Goal: Complete application form

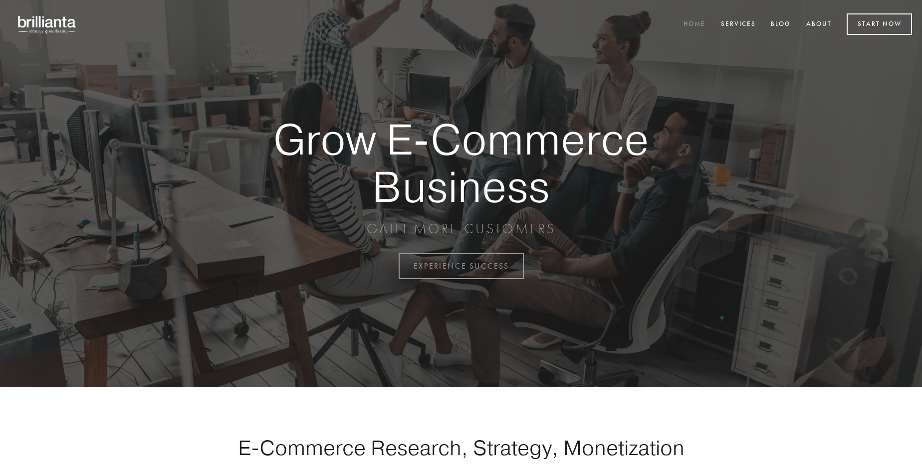
scroll to position [2614, 0]
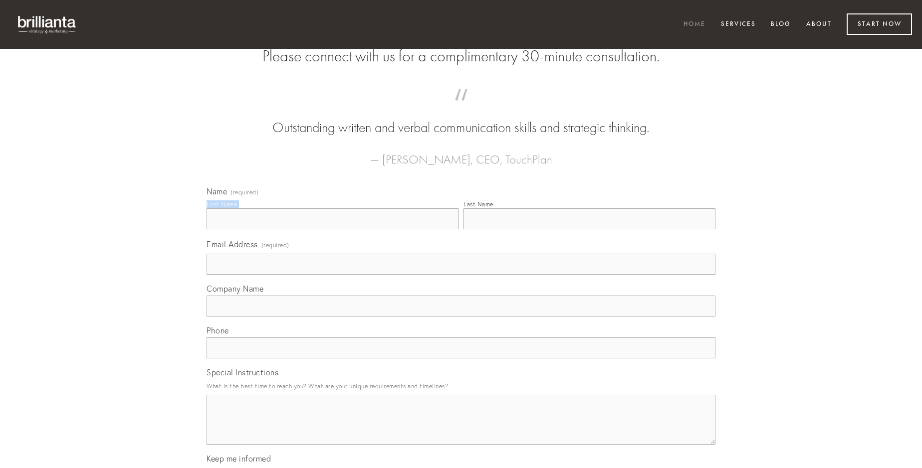
type input "[PERSON_NAME]"
click at [589, 229] on input "Last Name" at bounding box center [589, 218] width 252 height 21
type input "[PERSON_NAME]"
click at [461, 275] on input "Email Address (required)" at bounding box center [460, 264] width 509 height 21
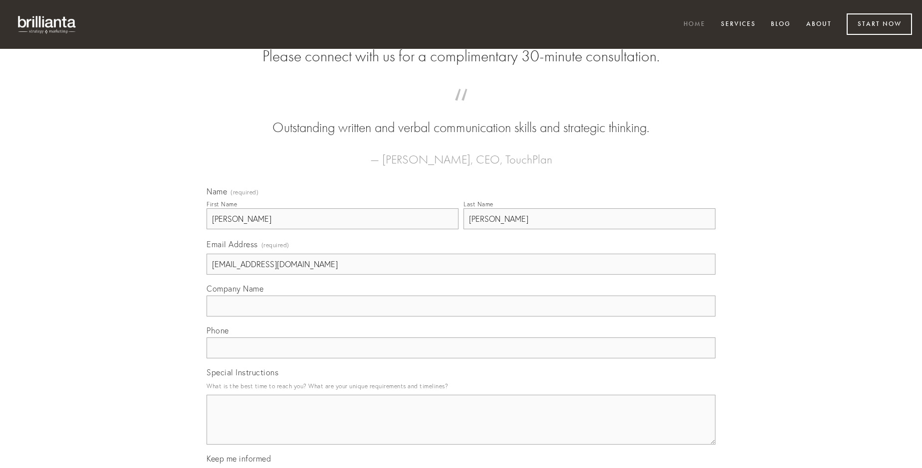
type input "[EMAIL_ADDRESS][DOMAIN_NAME]"
click at [461, 317] on input "Company Name" at bounding box center [460, 306] width 509 height 21
type input "debitis"
click at [461, 359] on input "text" at bounding box center [460, 348] width 509 height 21
click at [461, 429] on textarea "Special Instructions" at bounding box center [460, 420] width 509 height 50
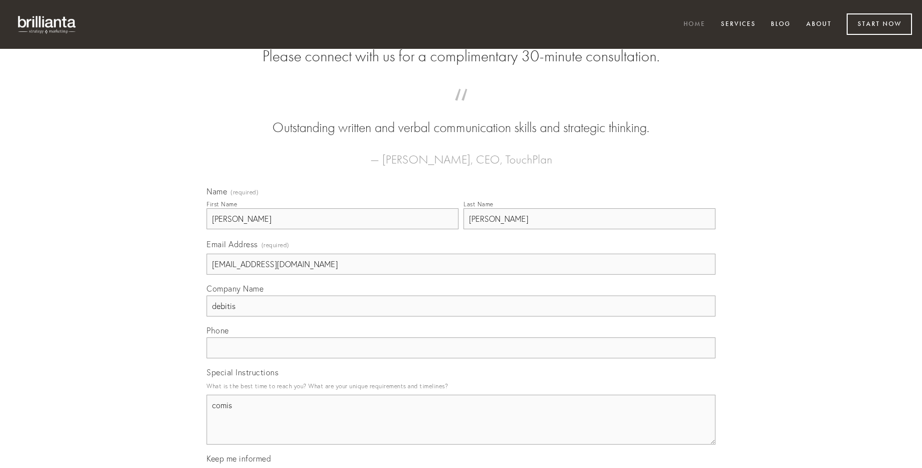
type textarea "comis"
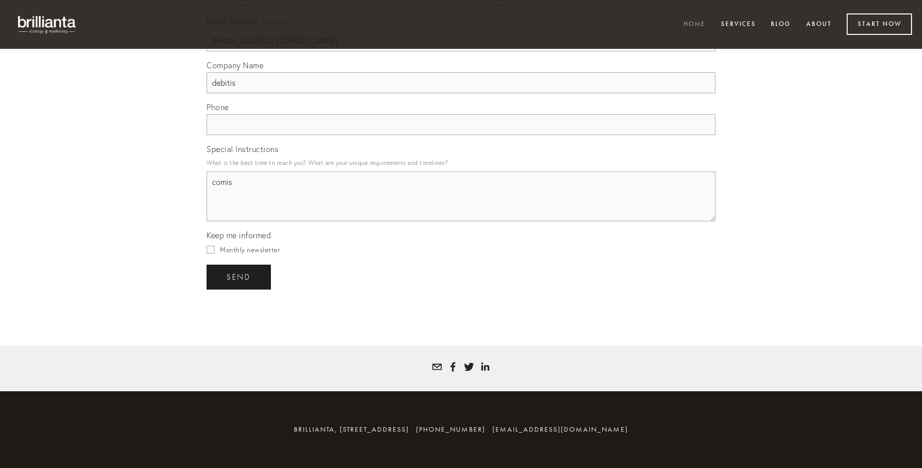
click at [239, 277] on span "send" at bounding box center [238, 277] width 24 height 9
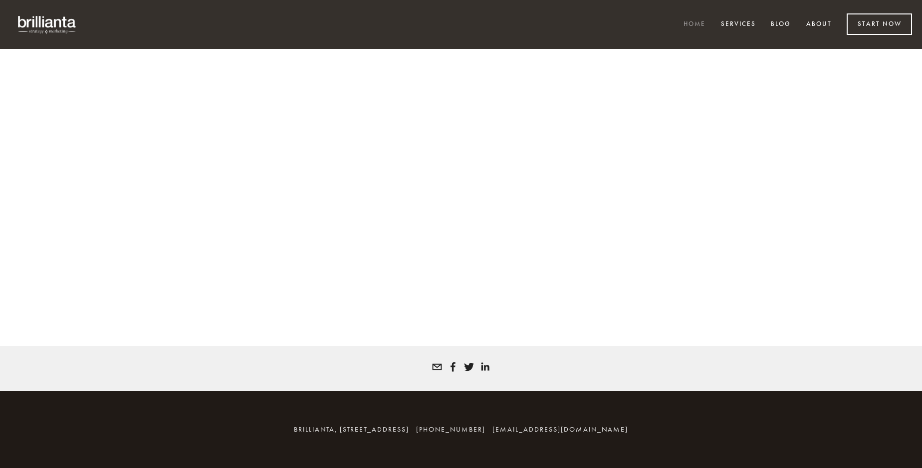
scroll to position [2601, 0]
